Goal: Information Seeking & Learning: Learn about a topic

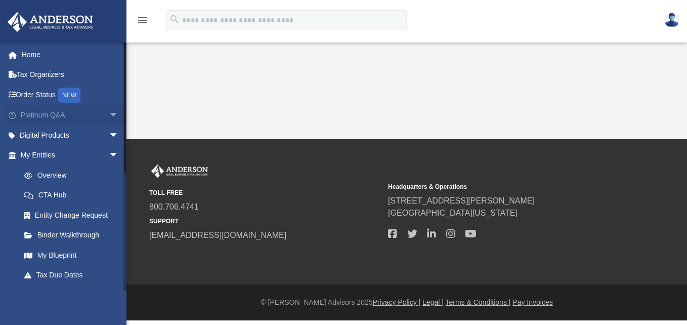
click at [109, 113] on span "arrow_drop_down" at bounding box center [119, 115] width 20 height 21
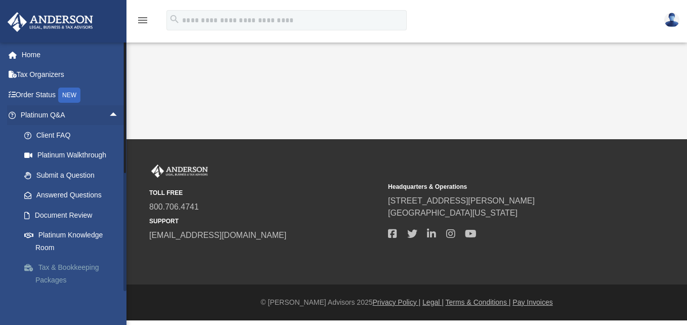
click at [92, 270] on link "Tax & Bookkeeping Packages" at bounding box center [74, 274] width 120 height 32
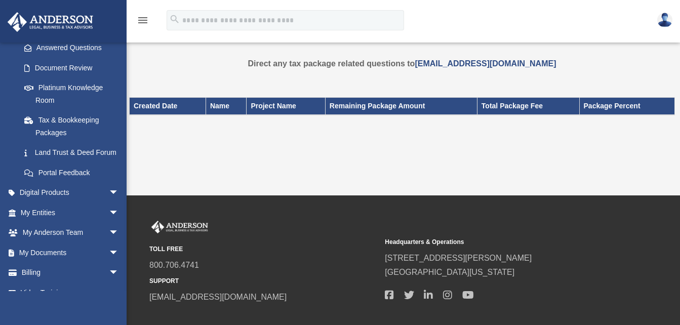
scroll to position [174, 0]
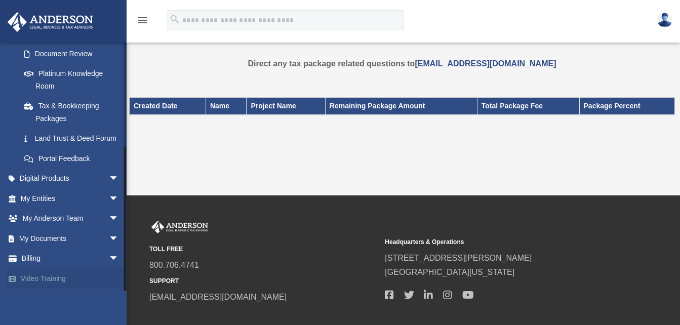
click at [67, 276] on link "Video Training" at bounding box center [70, 278] width 127 height 20
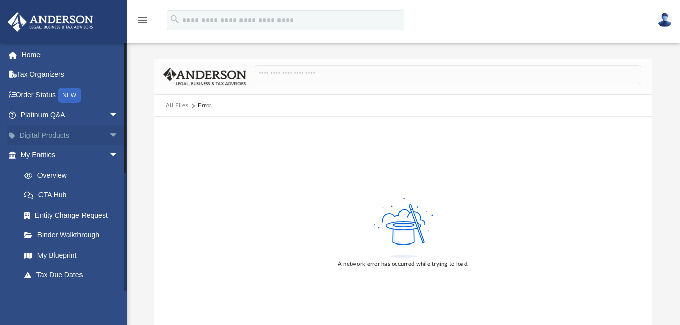
click at [109, 133] on span "arrow_drop_down" at bounding box center [119, 135] width 20 height 21
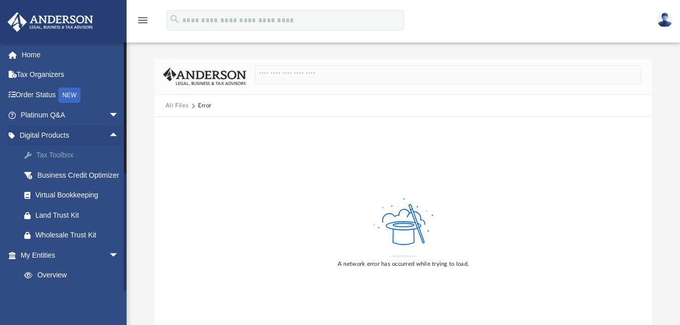
click at [67, 154] on div "Tax Toolbox" at bounding box center [78, 155] width 86 height 13
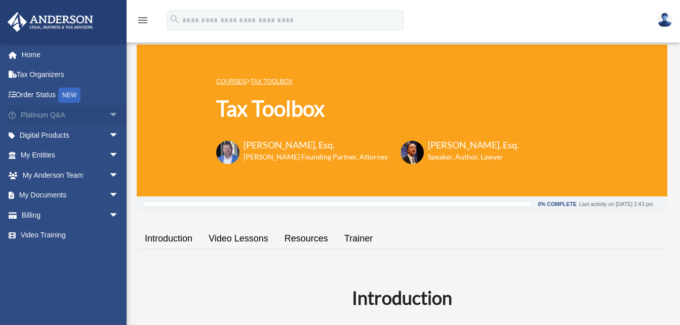
click at [109, 117] on span "arrow_drop_down" at bounding box center [119, 115] width 20 height 21
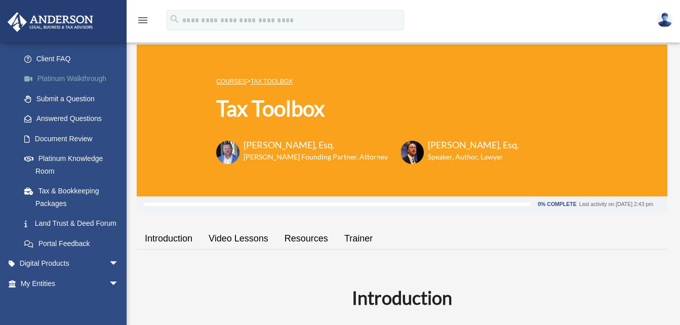
scroll to position [101, 0]
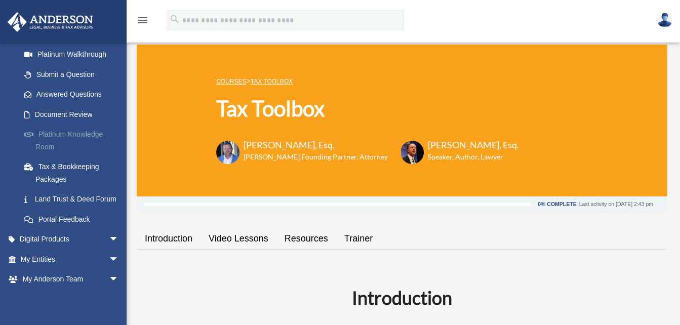
click at [95, 131] on link "Platinum Knowledge Room" at bounding box center [74, 140] width 120 height 32
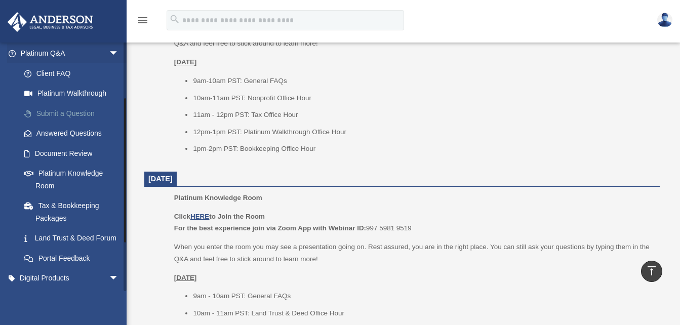
scroll to position [95, 0]
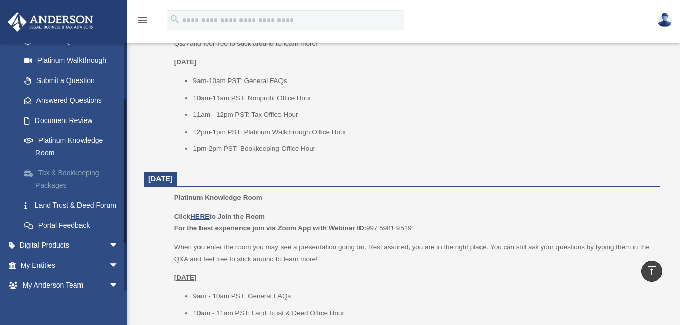
click at [81, 174] on link "Tax & Bookkeeping Packages" at bounding box center [74, 179] width 120 height 32
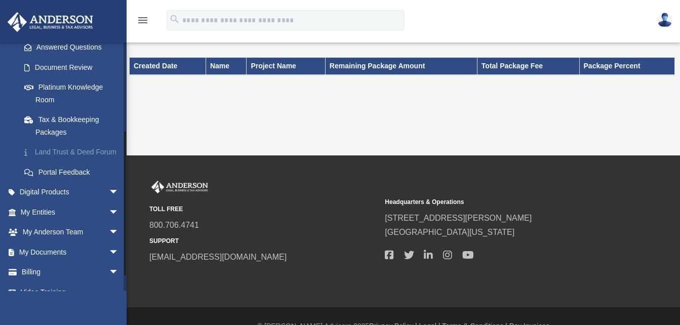
scroll to position [174, 0]
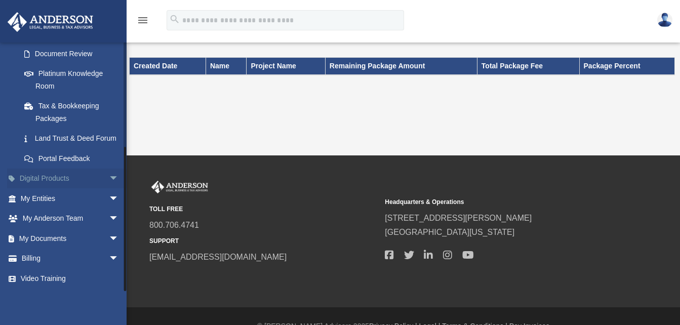
click at [109, 176] on span "arrow_drop_down" at bounding box center [119, 179] width 20 height 21
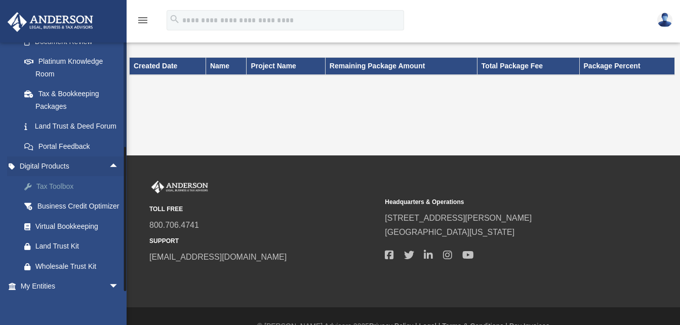
click at [65, 193] on div "Tax Toolbox" at bounding box center [78, 186] width 86 height 13
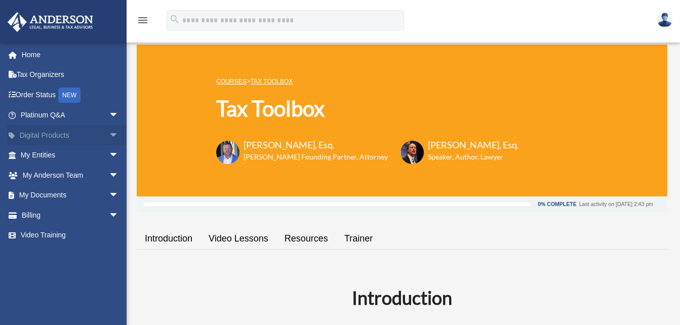
click at [109, 137] on span "arrow_drop_down" at bounding box center [119, 135] width 20 height 21
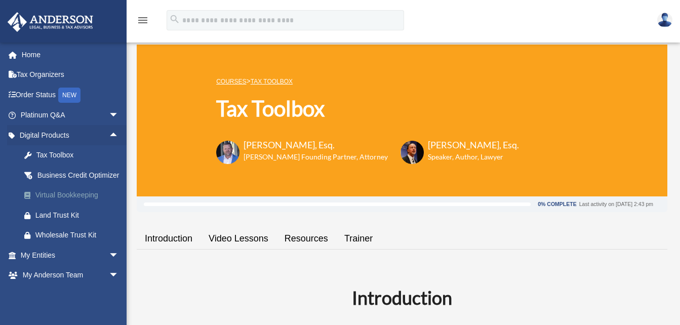
click at [90, 201] on div "Virtual Bookkeeping" at bounding box center [78, 195] width 86 height 13
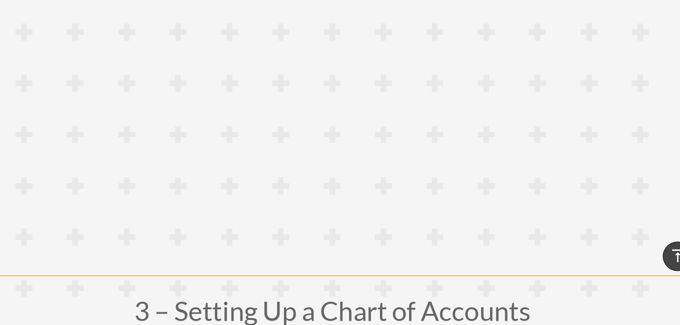
scroll to position [581, 0]
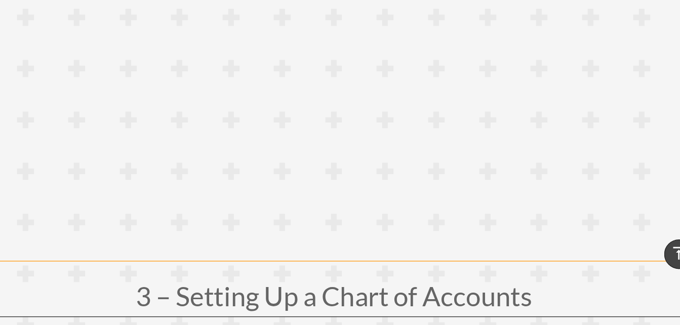
click at [558, 293] on h1 "3 – Setting Up a Chart of Accounts" at bounding box center [403, 304] width 531 height 24
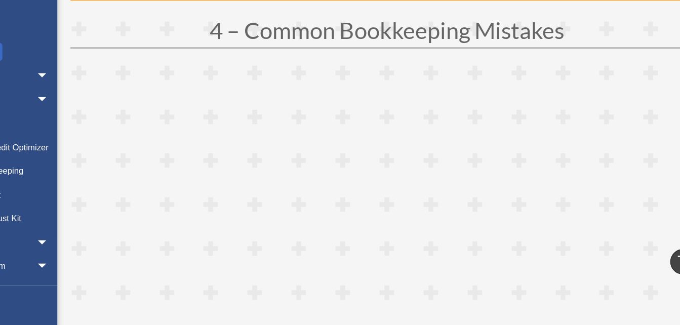
scroll to position [1183, 0]
